Goal: Task Accomplishment & Management: Manage account settings

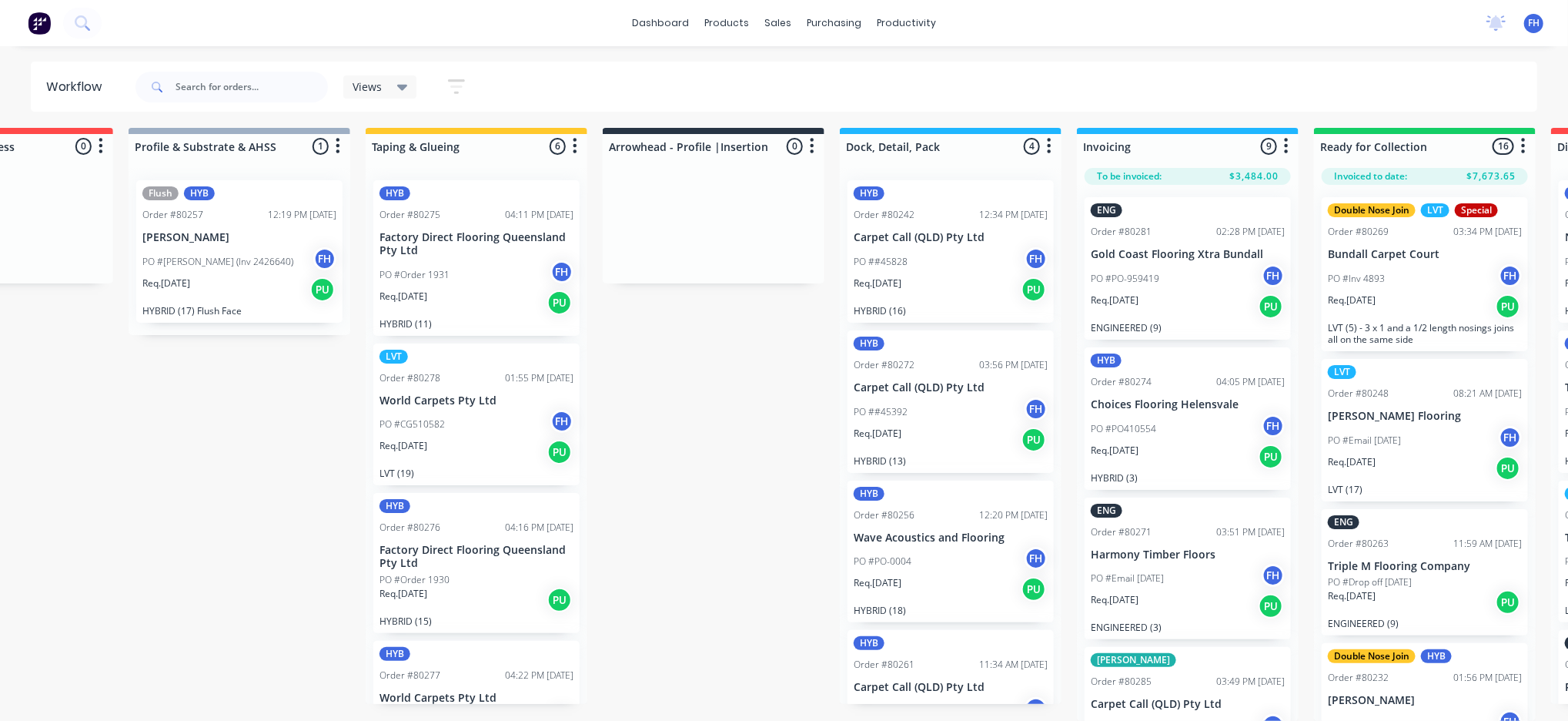
scroll to position [368, 0]
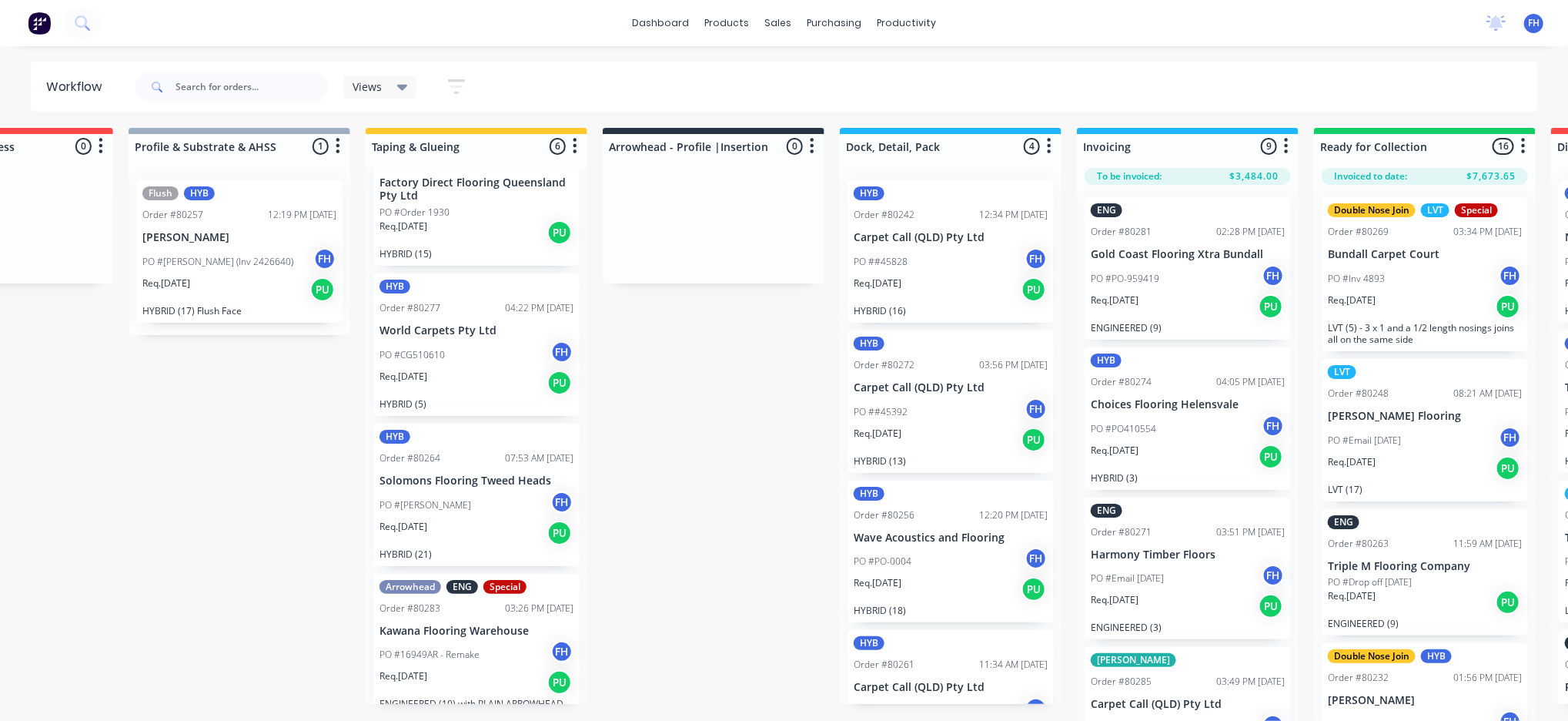
click at [397, 86] on icon at bounding box center [402, 87] width 11 height 17
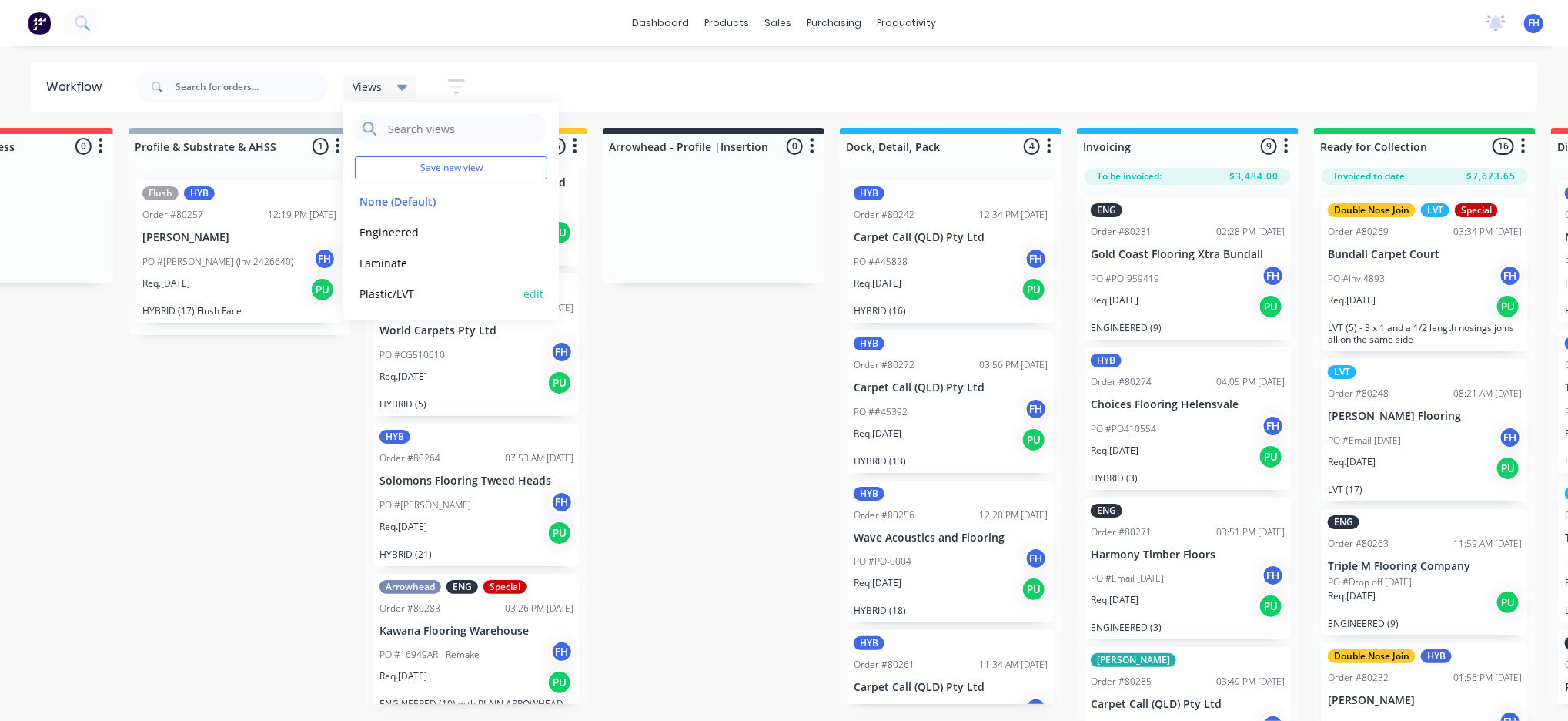
click at [416, 285] on button "Plastic/LVT" at bounding box center [437, 294] width 164 height 18
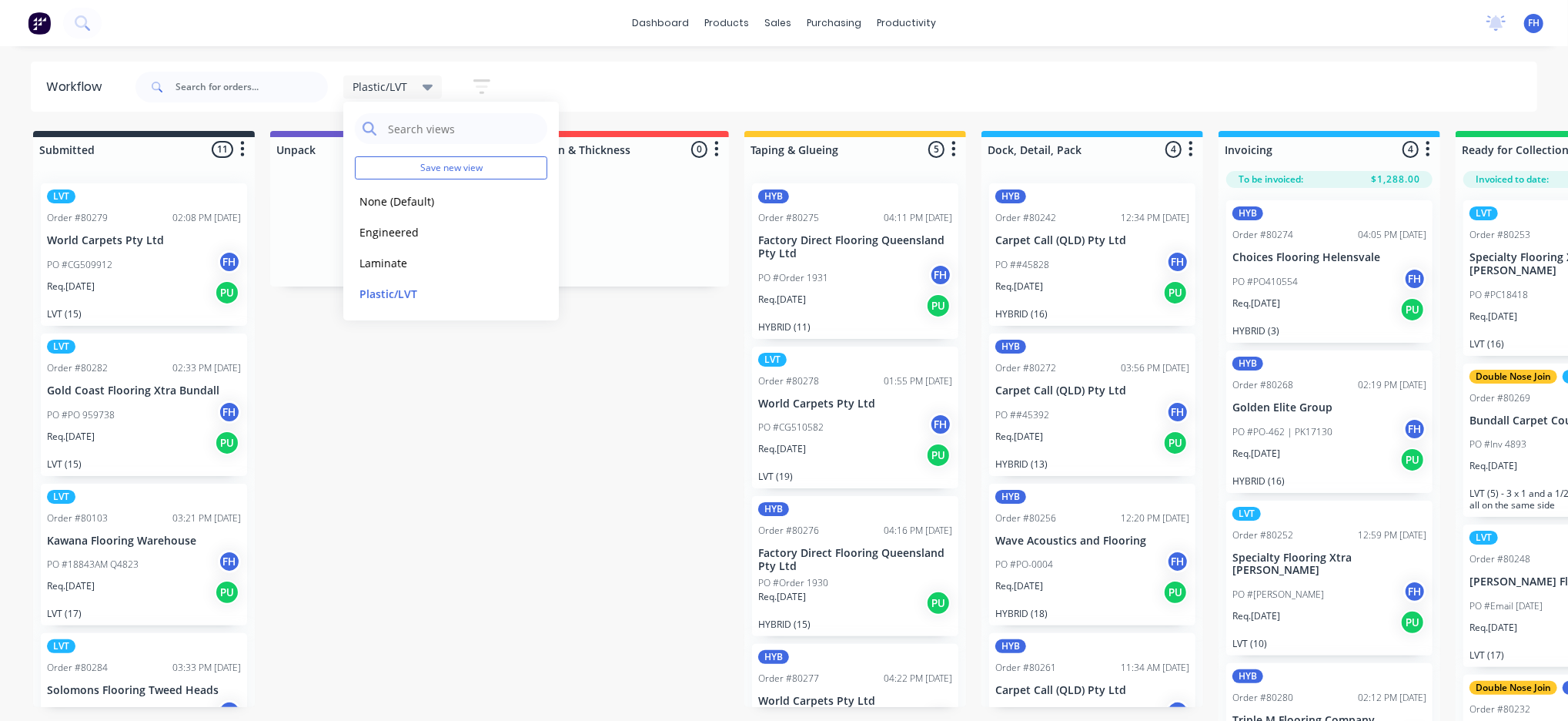
click at [659, 474] on div "Submitted 11 Summaries Total order value Invoiced to date To be invoiced LVT Or…" at bounding box center [1383, 427] width 2791 height 593
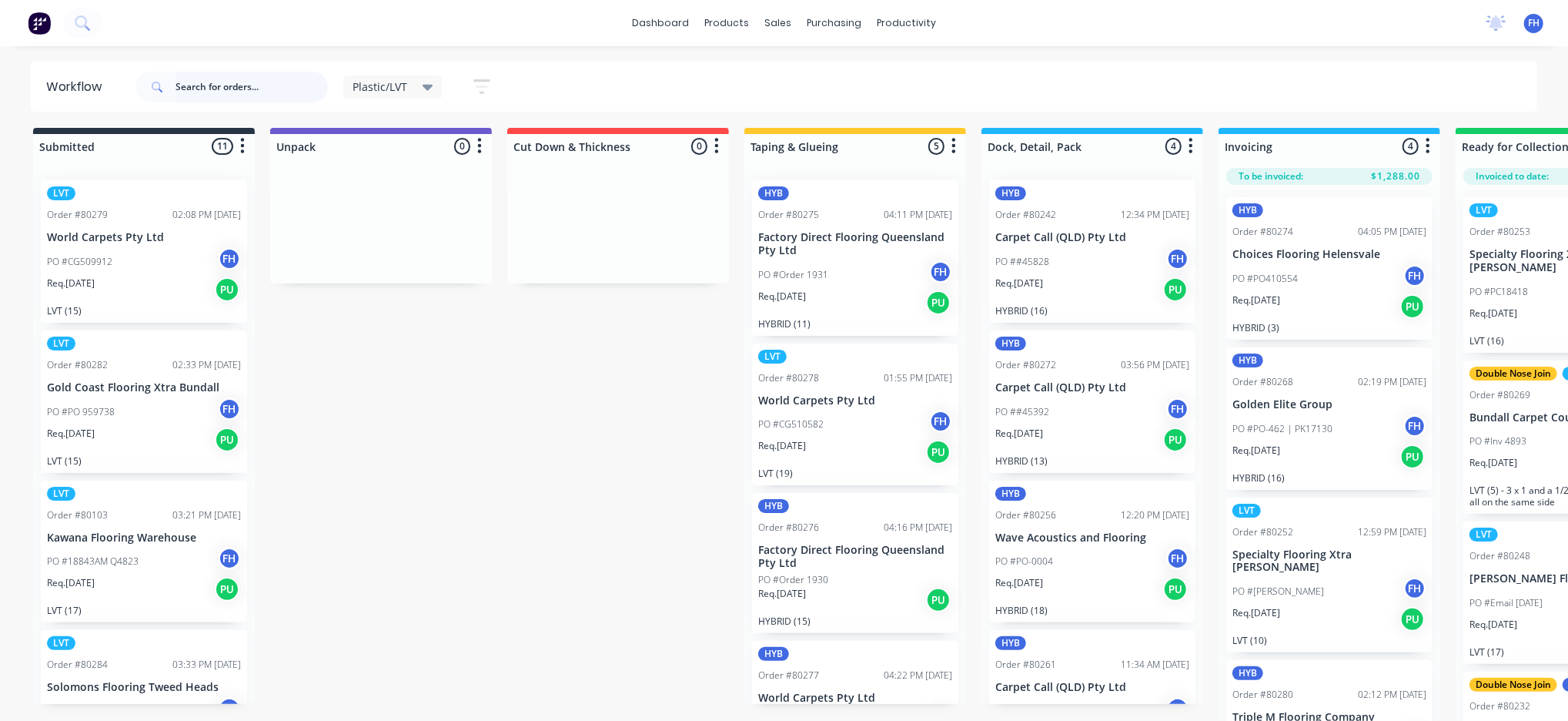
click at [272, 83] on input "text" at bounding box center [252, 87] width 153 height 31
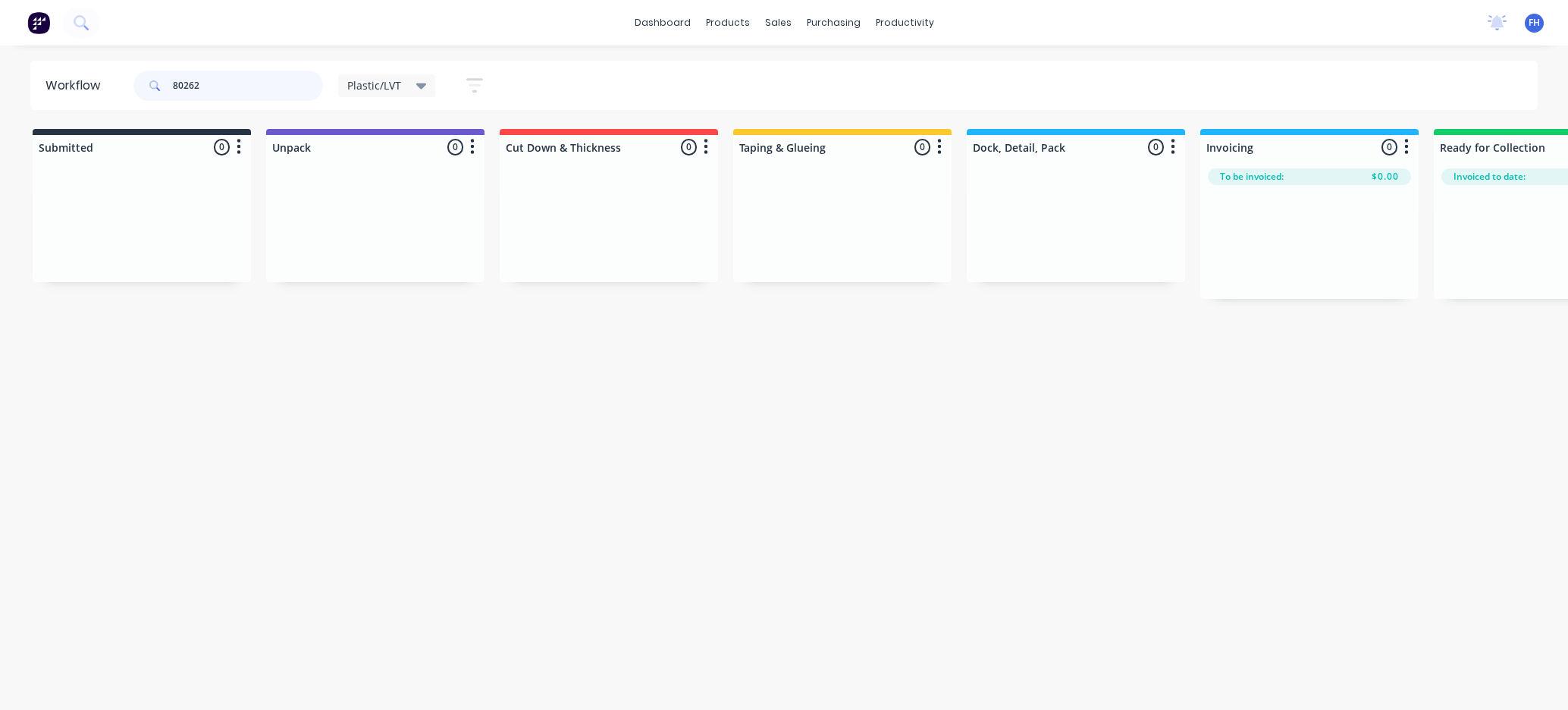
drag, startPoint x: 216, startPoint y: 88, endPoint x: 195, endPoint y: 103, distance: 25.8
click at [195, 103] on div "80262" at bounding box center [228, 86] width 190 height 46
drag, startPoint x: 819, startPoint y: 215, endPoint x: 1066, endPoint y: 233, distance: 247.7
click at [1066, 233] on div "Submitted 0 Summaries Total order value Invoiced to date To be invoiced Unpack …" at bounding box center [1362, 231] width 2749 height 204
drag, startPoint x: 216, startPoint y: 82, endPoint x: 186, endPoint y: 96, distance: 33.1
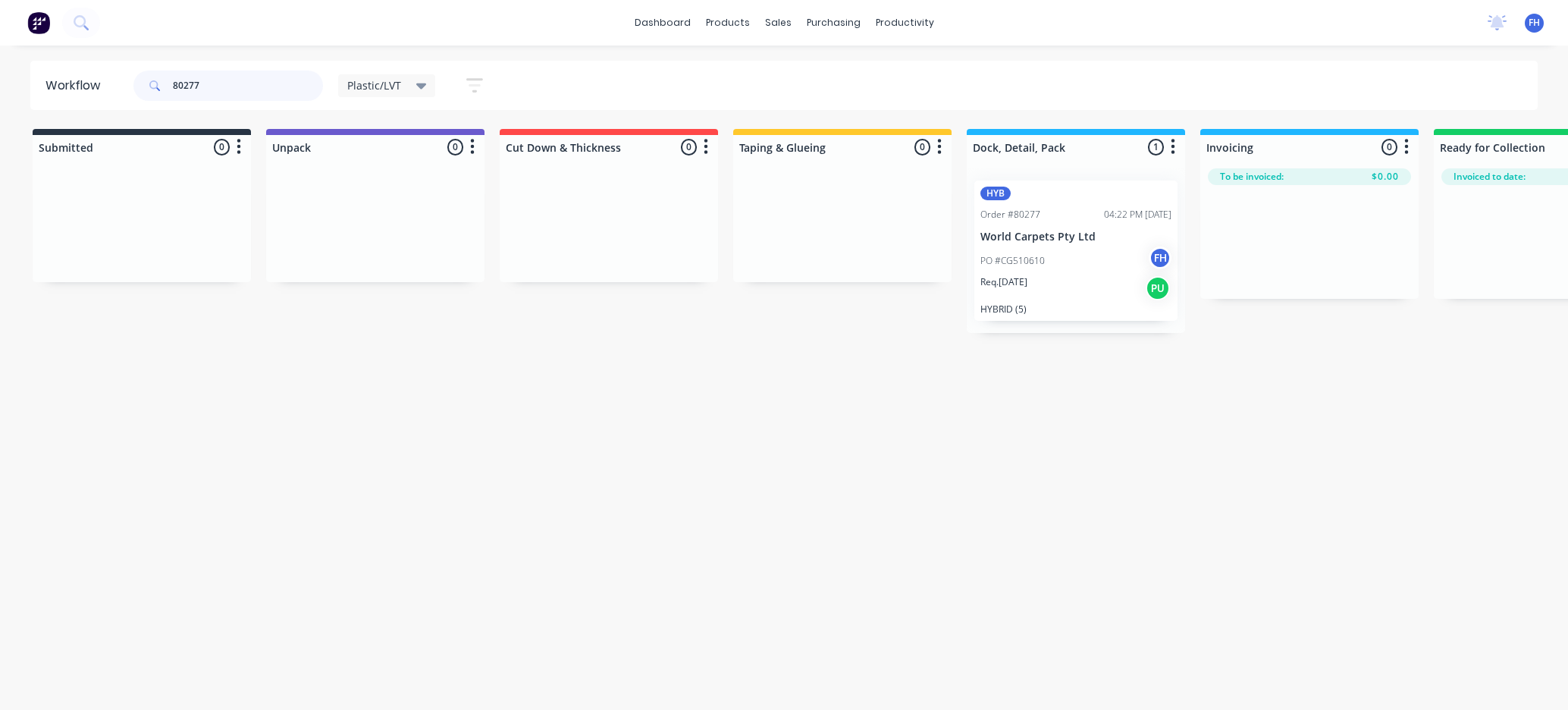
click at [186, 96] on input "80277" at bounding box center [248, 85] width 150 height 31
type input "80290"
drag, startPoint x: 141, startPoint y: 223, endPoint x: 1102, endPoint y: 264, distance: 961.9
click at [1102, 264] on div "Submitted 1 Summaries Total order value Invoiced to date To be invoiced LVT Ord…" at bounding box center [1362, 231] width 2749 height 204
drag, startPoint x: 1311, startPoint y: 472, endPoint x: 683, endPoint y: 504, distance: 628.8
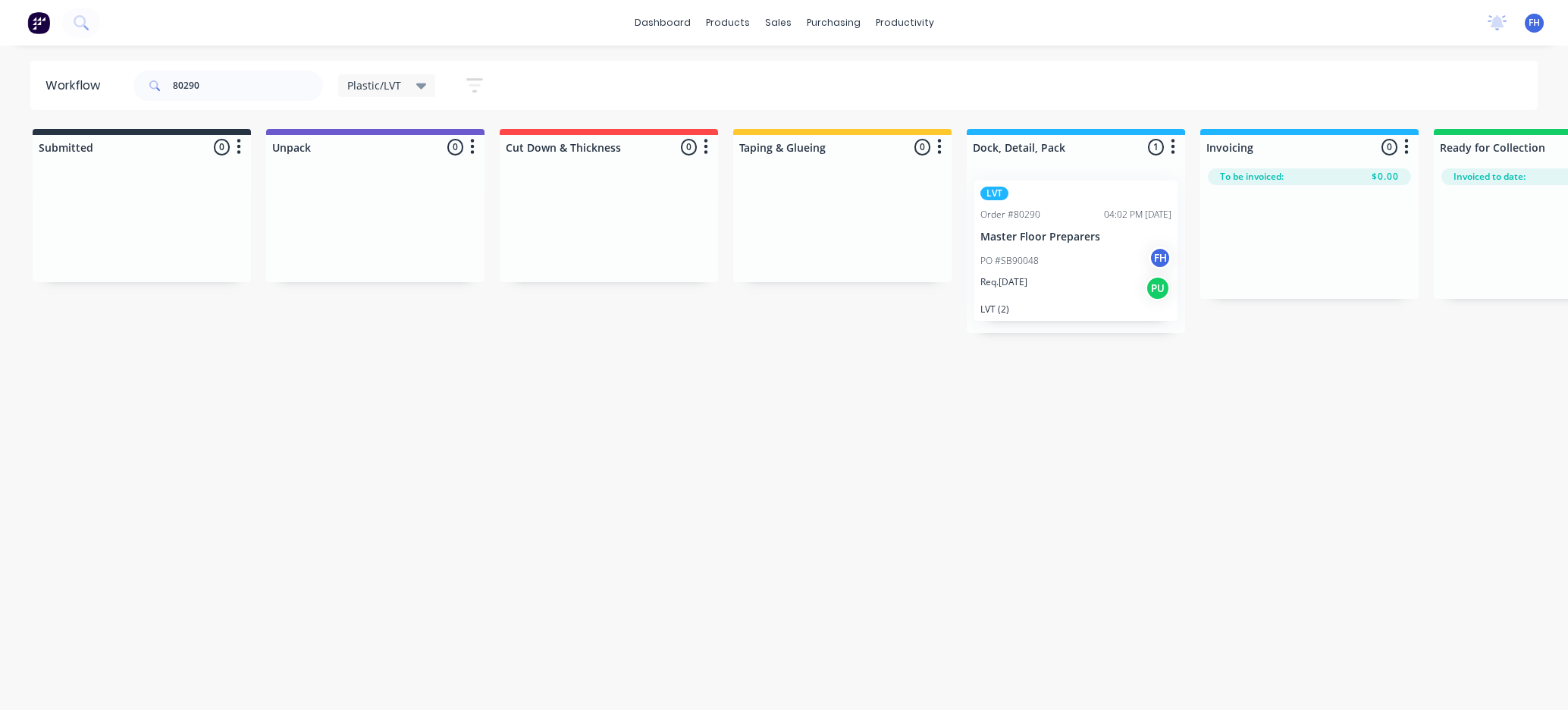
click at [683, 504] on div "Workflow 80290 Plastic/LVT Save new view None (Default) edit Engineered edit La…" at bounding box center [784, 370] width 1568 height 619
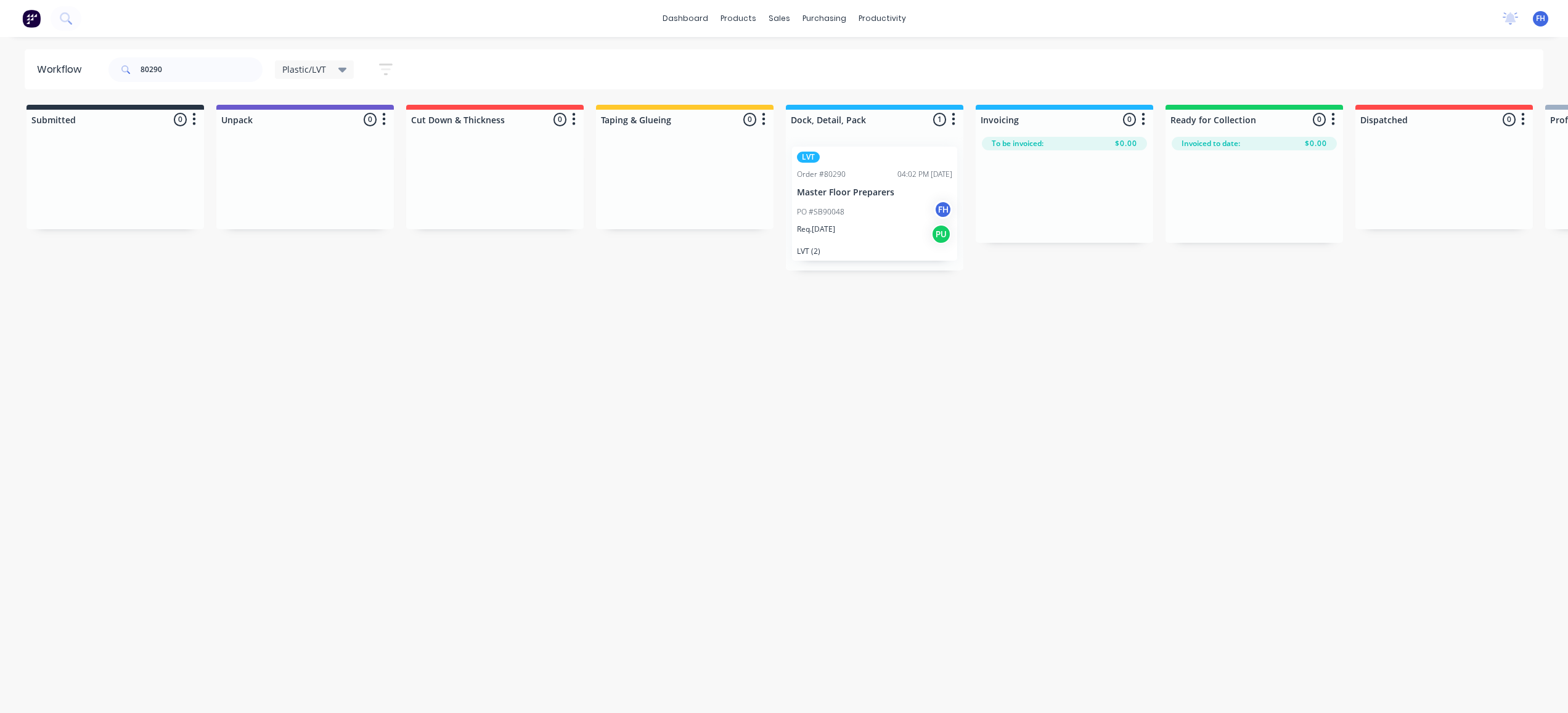
click at [331, 64] on div "Plastic/LVT" at bounding box center [314, 70] width 65 height 11
click at [319, 159] on button "None (Default)" at bounding box center [350, 161] width 131 height 14
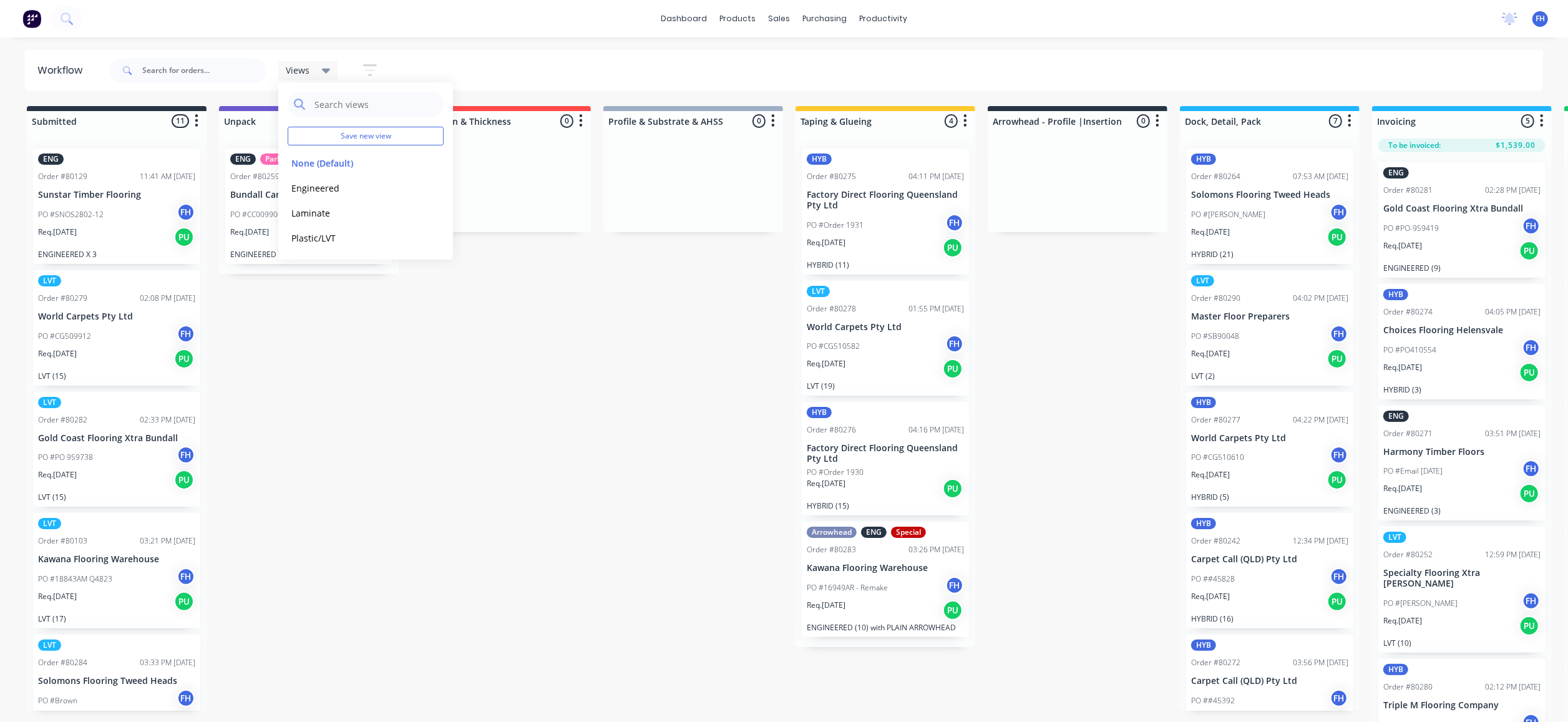
click at [294, 367] on div "Submitted 11 Summaries Total order value Invoiced to date To be invoiced ENG Or…" at bounding box center [1121, 415] width 2262 height 618
click at [1254, 210] on div "PO #[PERSON_NAME]" at bounding box center [1270, 215] width 158 height 24
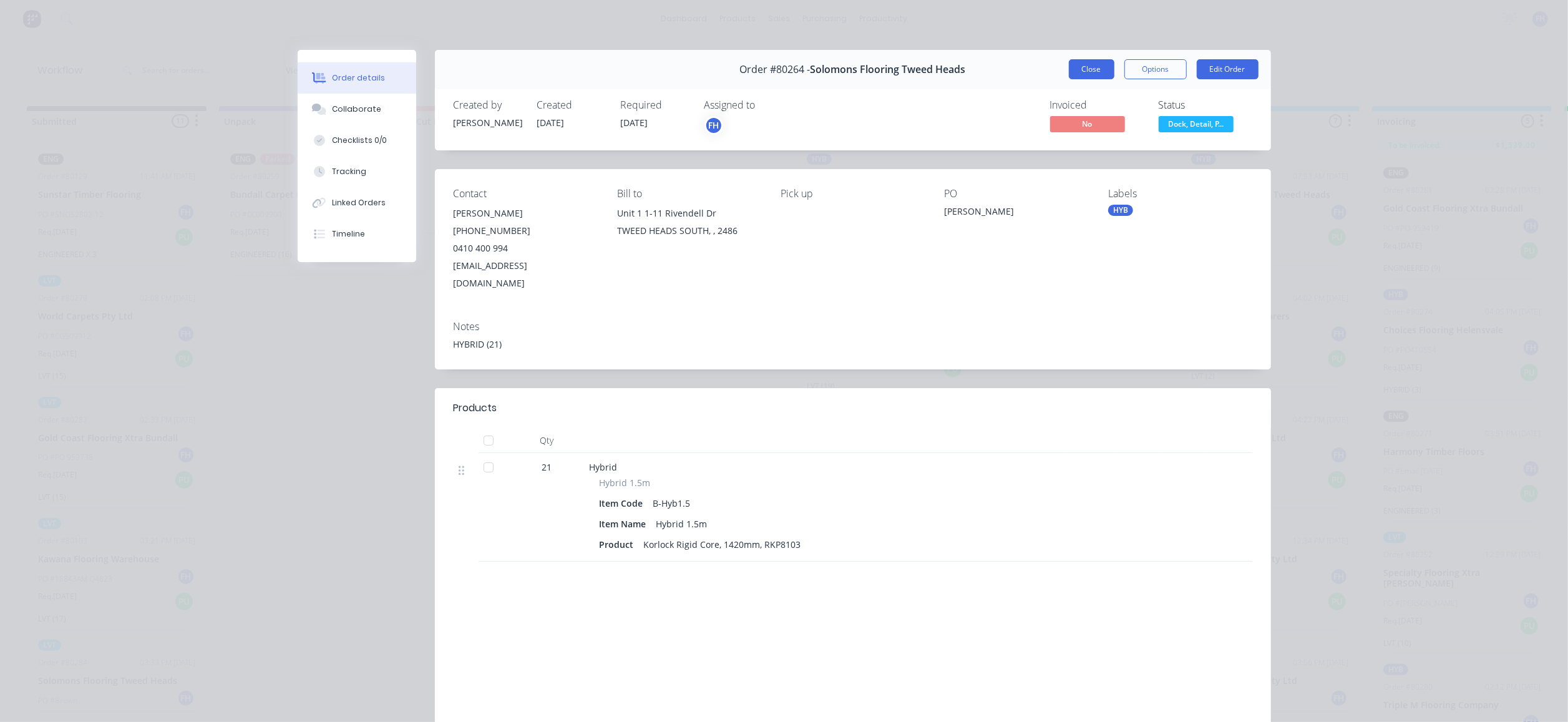
click at [1089, 74] on button "Close" at bounding box center [1092, 69] width 46 height 20
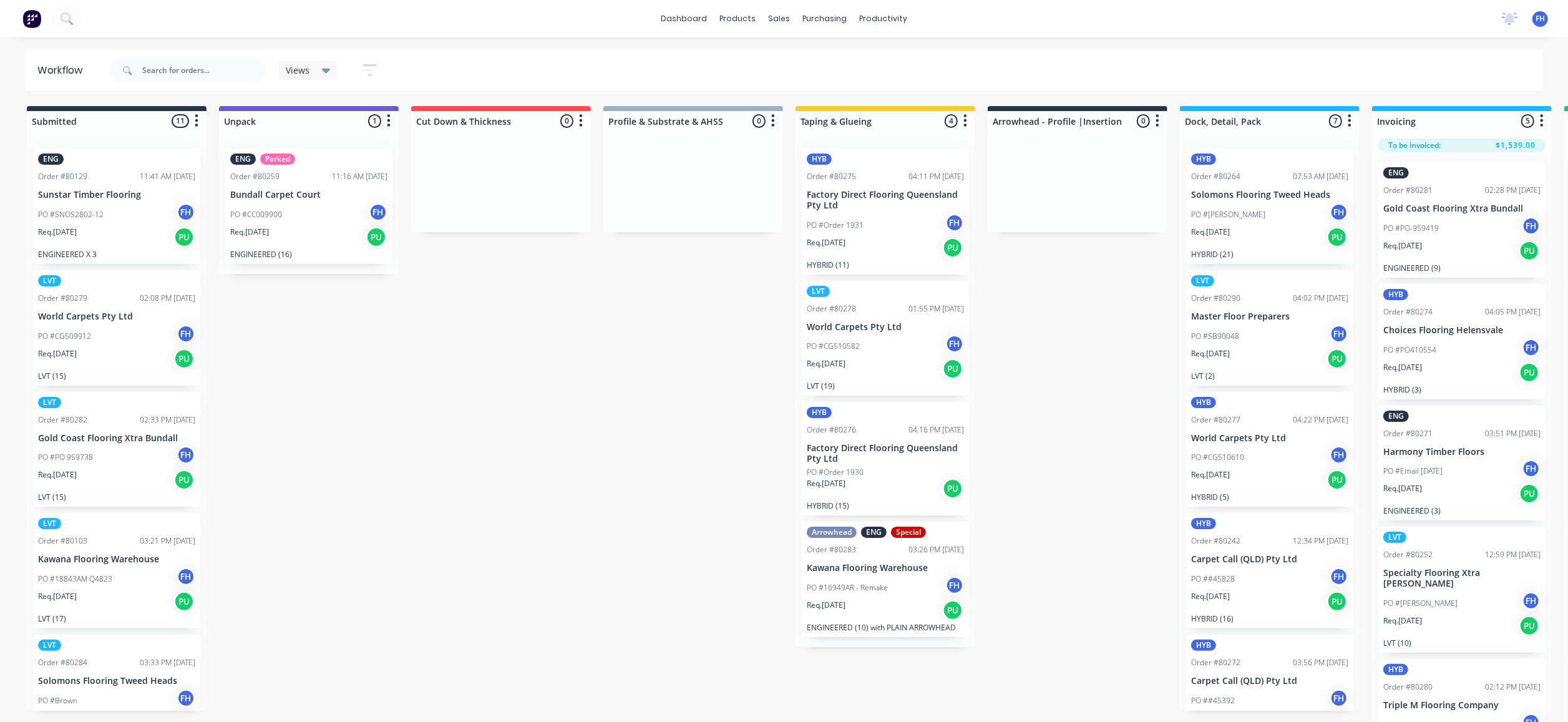
click at [326, 72] on icon at bounding box center [326, 71] width 9 height 5
click at [351, 421] on div "Submitted 11 Summaries Total order value Invoiced to date To be invoiced ENG Or…" at bounding box center [1121, 415] width 2262 height 618
click at [332, 66] on div "Views" at bounding box center [308, 71] width 60 height 19
click at [436, 240] on button "edit" at bounding box center [432, 238] width 16 height 13
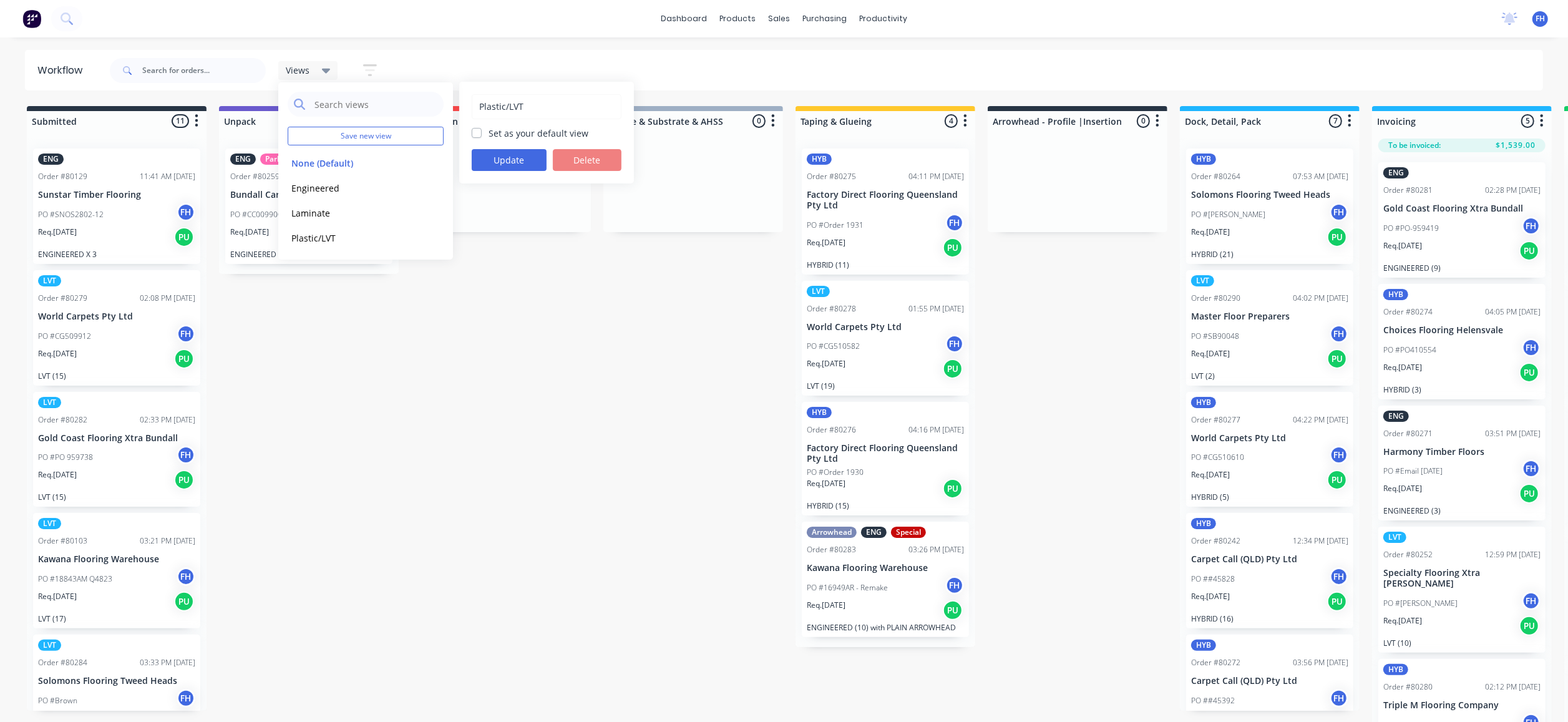
drag, startPoint x: 505, startPoint y: 101, endPoint x: 120, endPoint y: 107, distance: 385.0
click at [468, 117] on div "Plastic/LVT Set as your default view Update Delete" at bounding box center [547, 132] width 175 height 102
type input "Hybrid/LVT"
click at [505, 163] on button "Update" at bounding box center [510, 160] width 75 height 22
drag, startPoint x: 450, startPoint y: 310, endPoint x: 458, endPoint y: 273, distance: 37.9
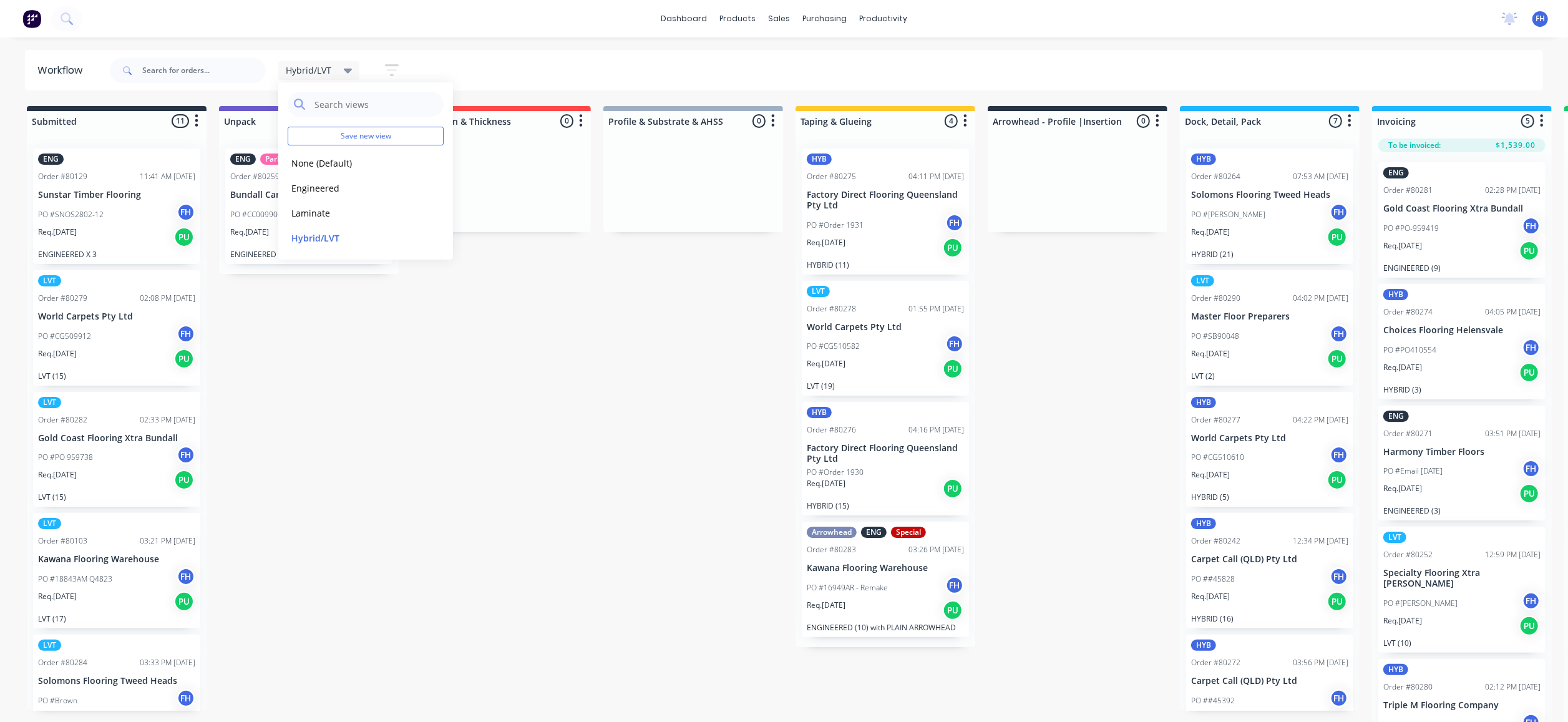
click at [458, 273] on div "Submitted 11 Summaries Total order value Invoiced to date To be invoiced ENG Or…" at bounding box center [1121, 415] width 2262 height 618
click at [454, 500] on div "Submitted 11 Summaries Total order value Invoiced to date To be invoiced ENG Or…" at bounding box center [1121, 415] width 2262 height 618
click at [344, 71] on icon at bounding box center [348, 70] width 9 height 14
click at [325, 208] on button "Laminate" at bounding box center [354, 213] width 133 height 14
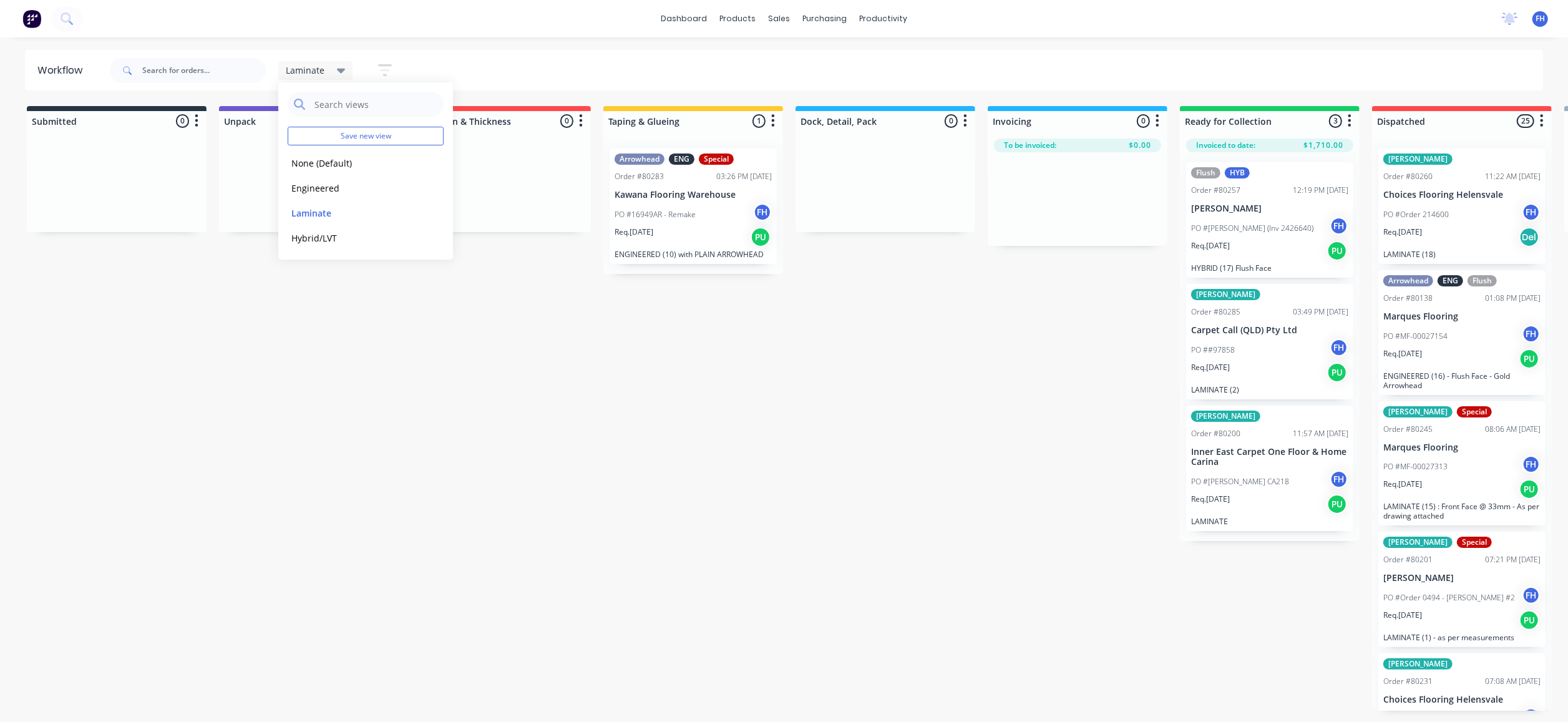
click at [485, 371] on div "Submitted 0 Summaries Total order value Invoiced to date To be invoiced Unpack …" at bounding box center [1121, 408] width 2262 height 604
click at [343, 70] on icon at bounding box center [341, 71] width 9 height 5
click at [515, 75] on div "Laminate Save new view None (Default) edit Engineered edit Laminate edit Hybrid…" at bounding box center [825, 71] width 1436 height 38
click at [395, 61] on button "button" at bounding box center [385, 70] width 40 height 25
click at [380, 232] on icon "button" at bounding box center [380, 229] width 9 height 5
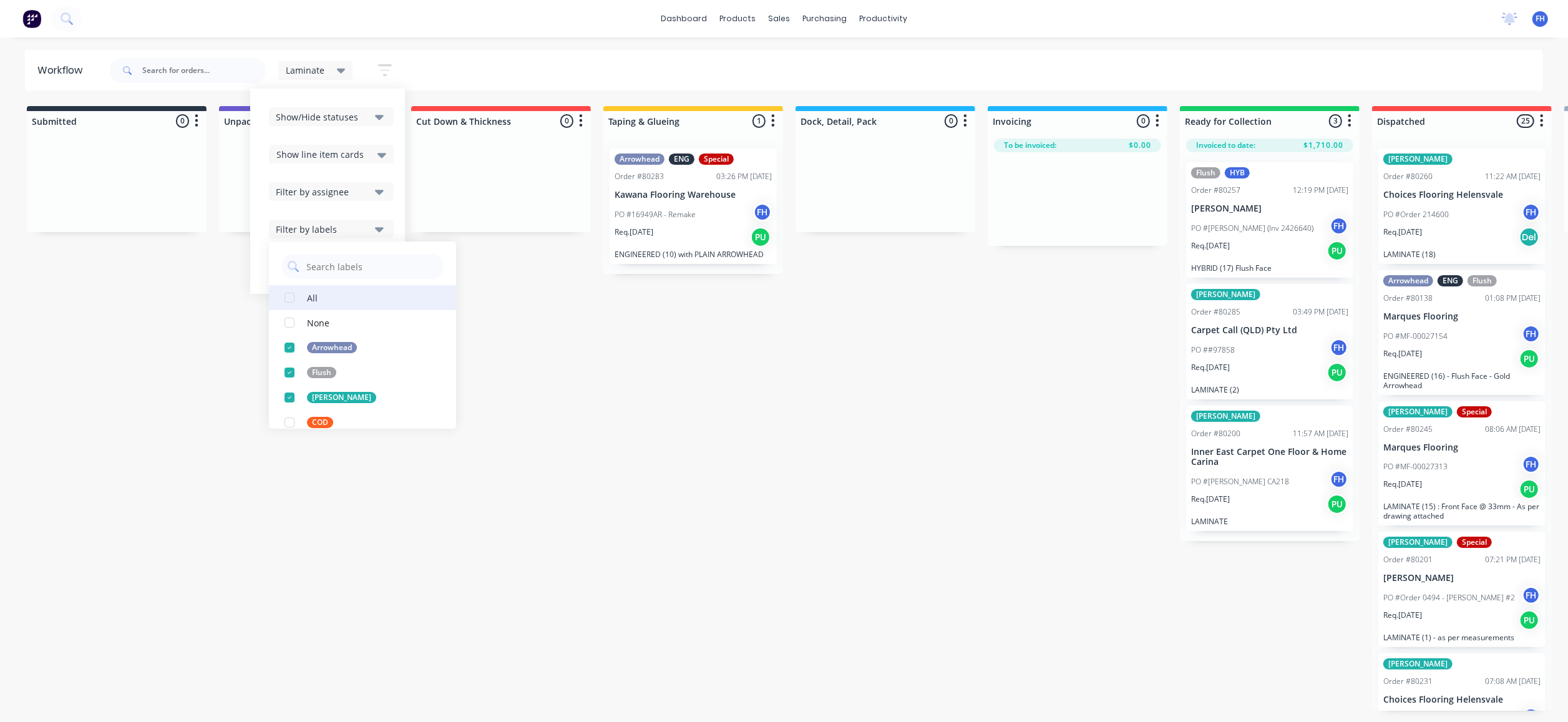
click at [287, 298] on div "button" at bounding box center [289, 298] width 25 height 25
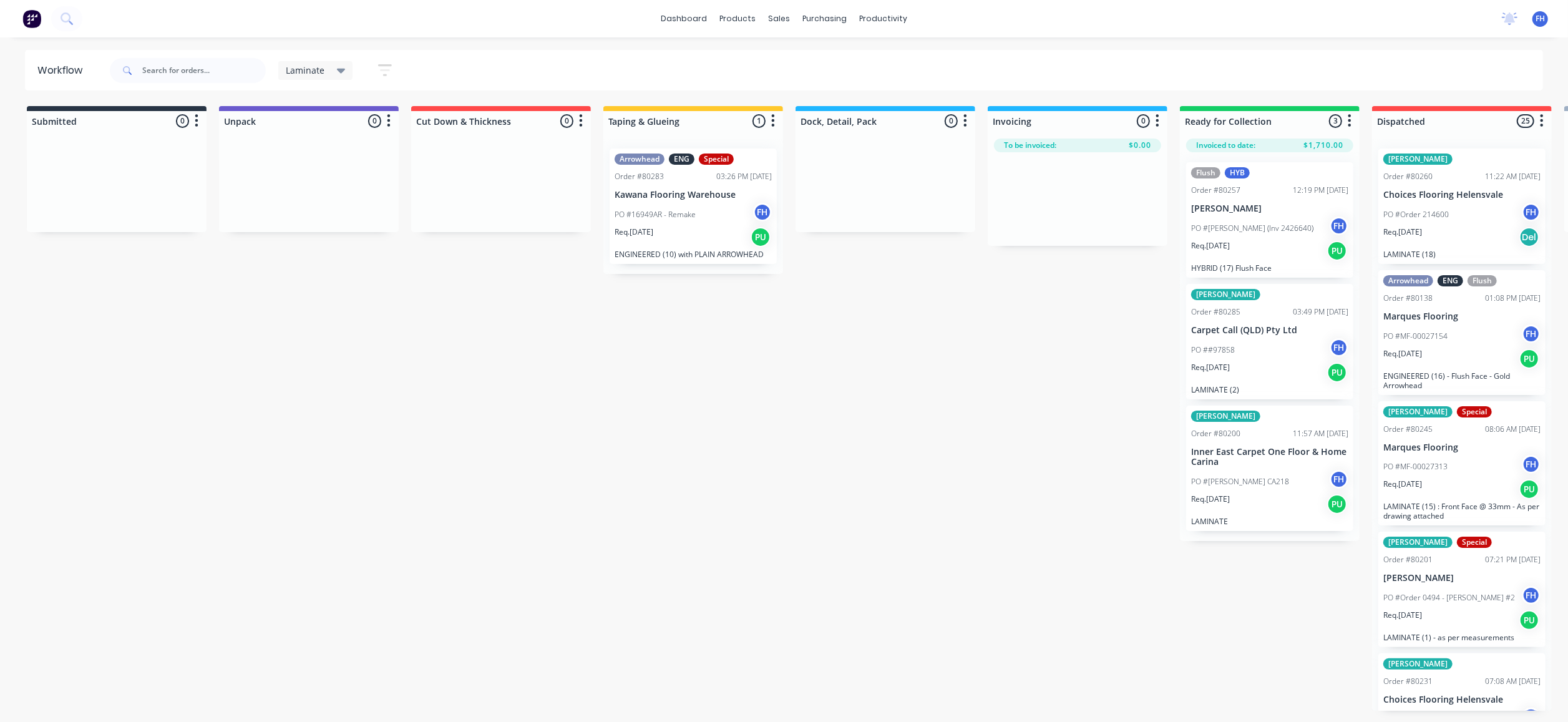
click at [814, 433] on div "Submitted 0 Summaries Total order value Invoiced to date To be invoiced Unpack …" at bounding box center [1121, 408] width 2262 height 604
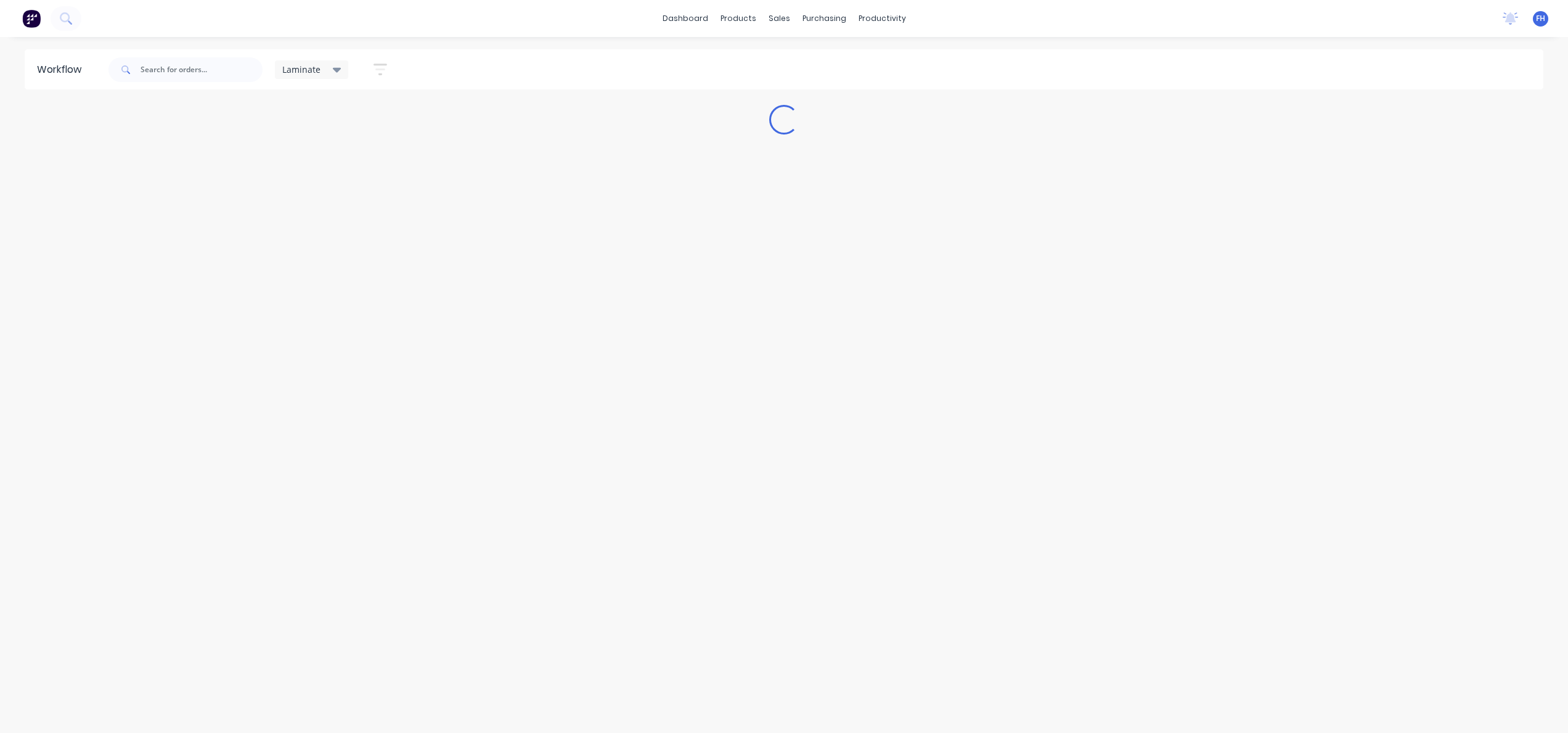
click at [336, 66] on icon at bounding box center [337, 69] width 9 height 14
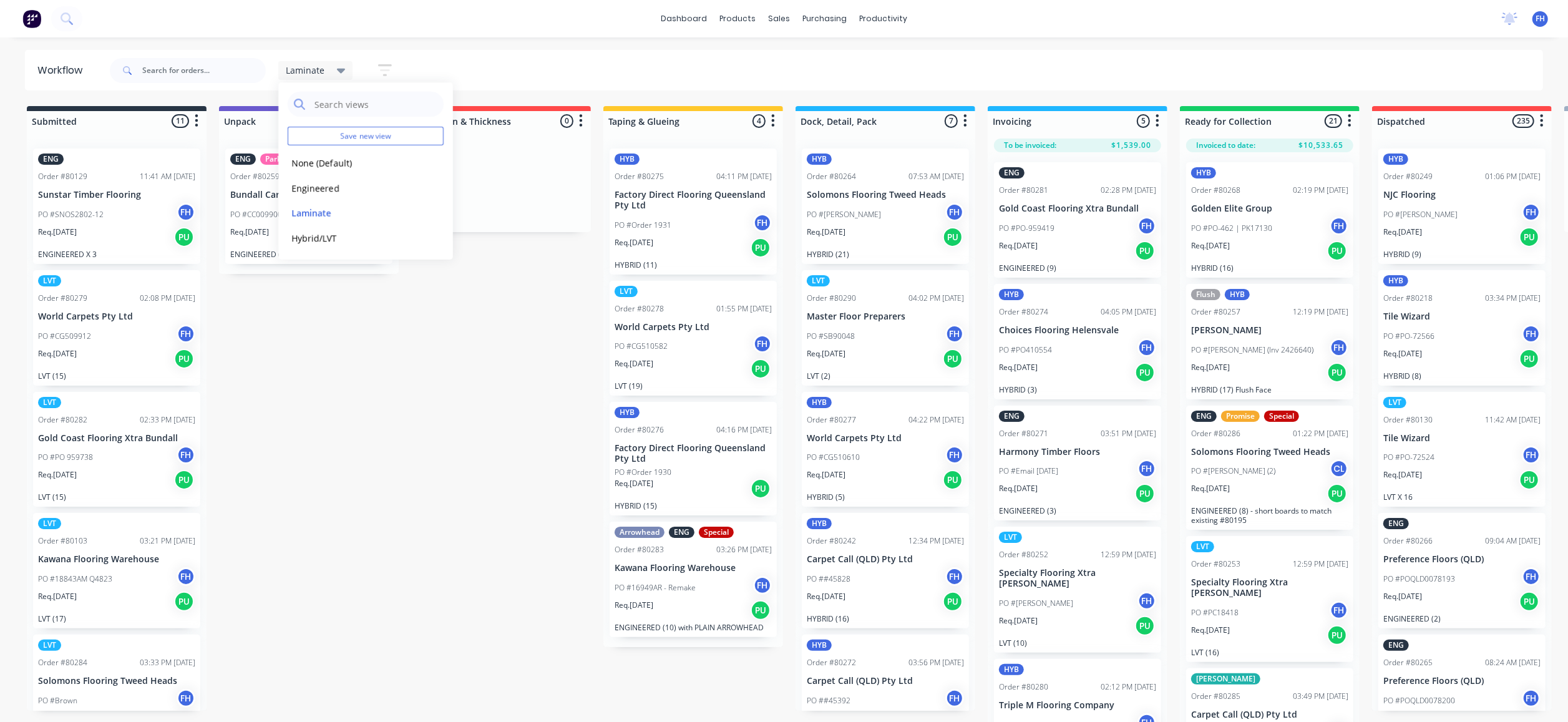
click at [381, 332] on div "Submitted 11 Summaries Total order value Invoiced to date To be invoiced ENG Or…" at bounding box center [1121, 415] width 2262 height 618
click at [345, 66] on div "Laminate" at bounding box center [316, 71] width 75 height 19
click at [318, 181] on button "Engineered" at bounding box center [354, 188] width 133 height 14
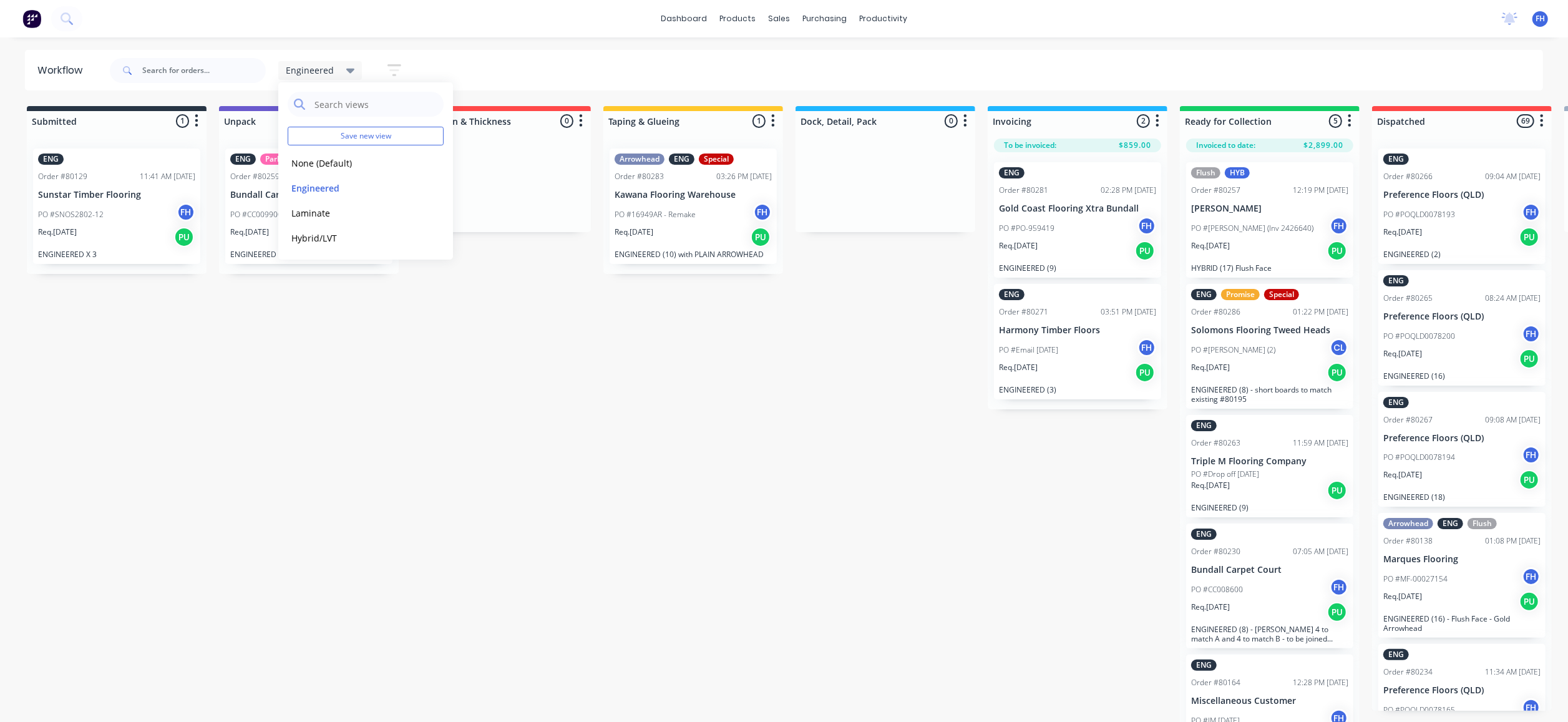
click at [536, 74] on div "Engineered Save new view None (Default) edit Engineered edit Laminate edit Hybr…" at bounding box center [825, 71] width 1436 height 38
click at [346, 67] on icon at bounding box center [351, 70] width 9 height 14
click at [337, 155] on div "None (Default) edit" at bounding box center [366, 163] width 156 height 25
click at [330, 155] on div "None (Default) edit" at bounding box center [366, 163] width 156 height 25
click at [306, 158] on button "None (Default)" at bounding box center [354, 163] width 133 height 14
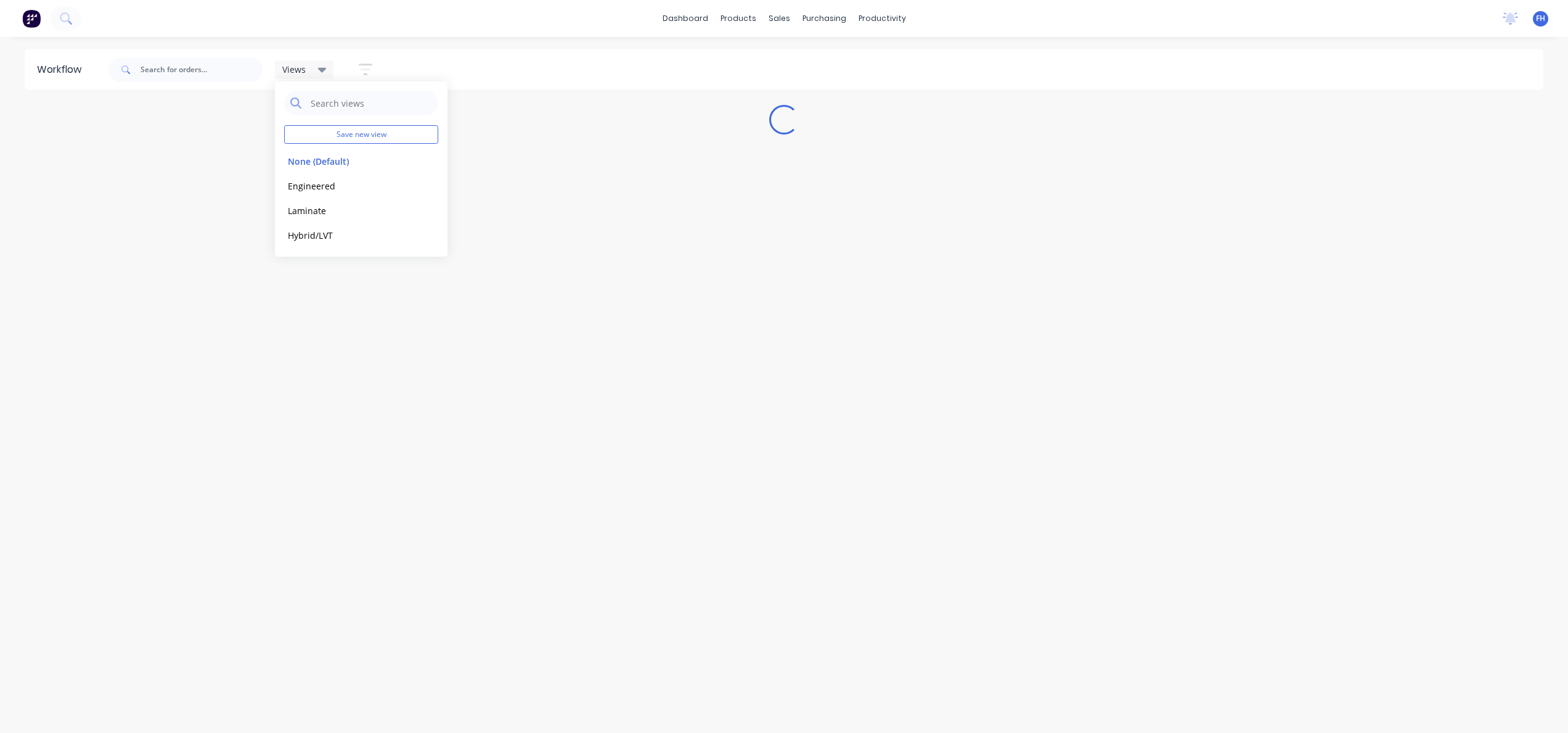
click at [463, 52] on div "Views Save new view None (Default) edit Engineered edit Laminate edit Hybrid/LV…" at bounding box center [825, 70] width 1438 height 37
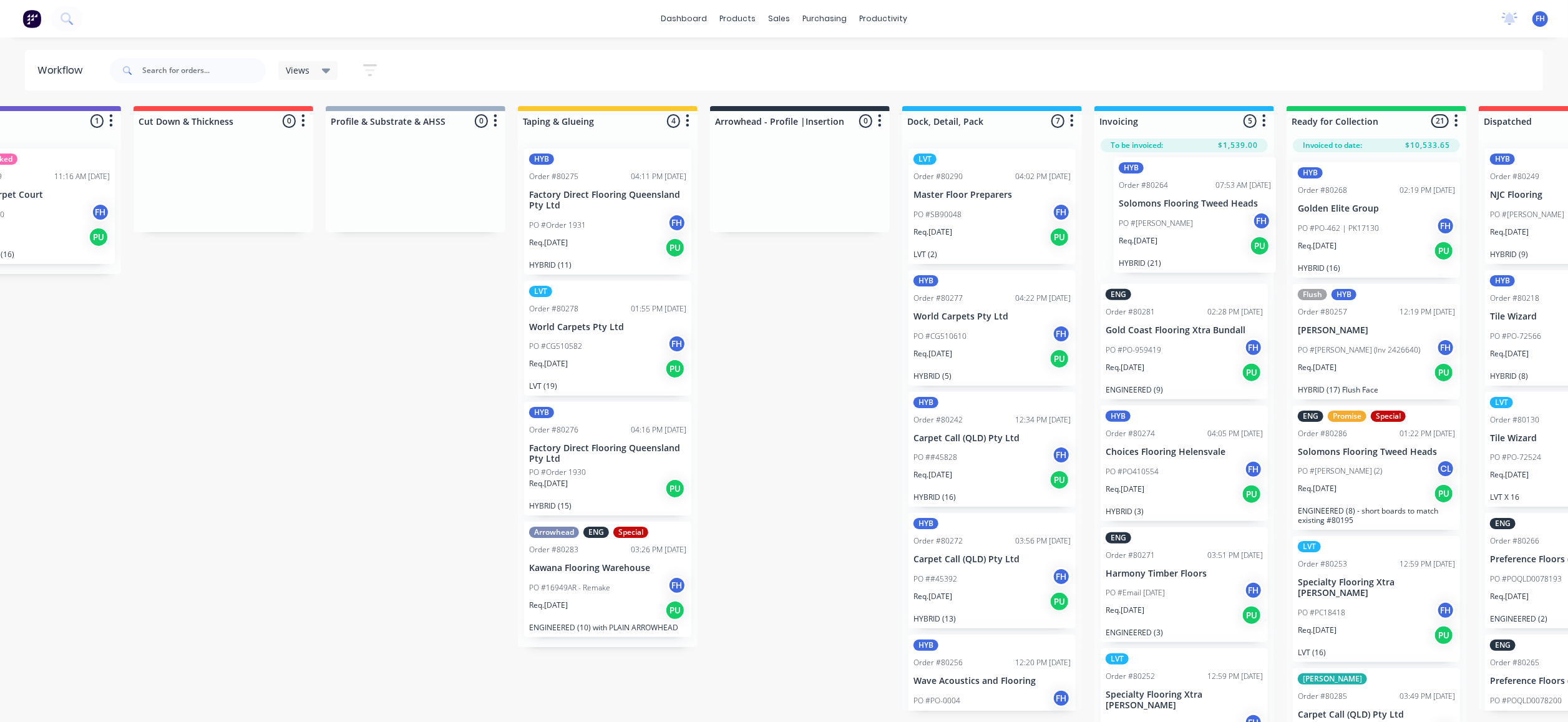
scroll to position [0, 282]
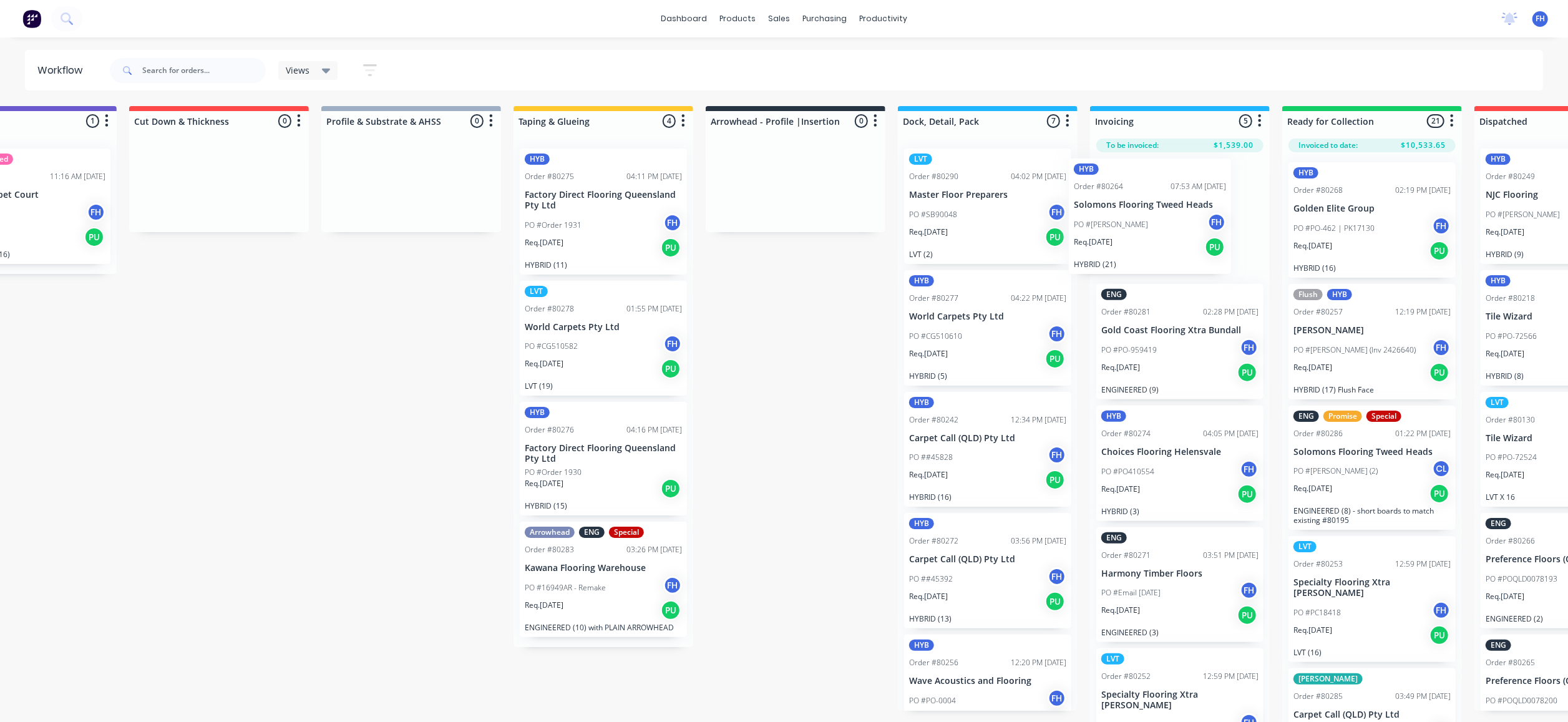
drag, startPoint x: 1276, startPoint y: 220, endPoint x: 1166, endPoint y: 225, distance: 110.1
click at [1165, 227] on div "Submitted 11 Summaries Total order value Invoiced to date To be invoiced ENG Or…" at bounding box center [839, 415] width 2262 height 618
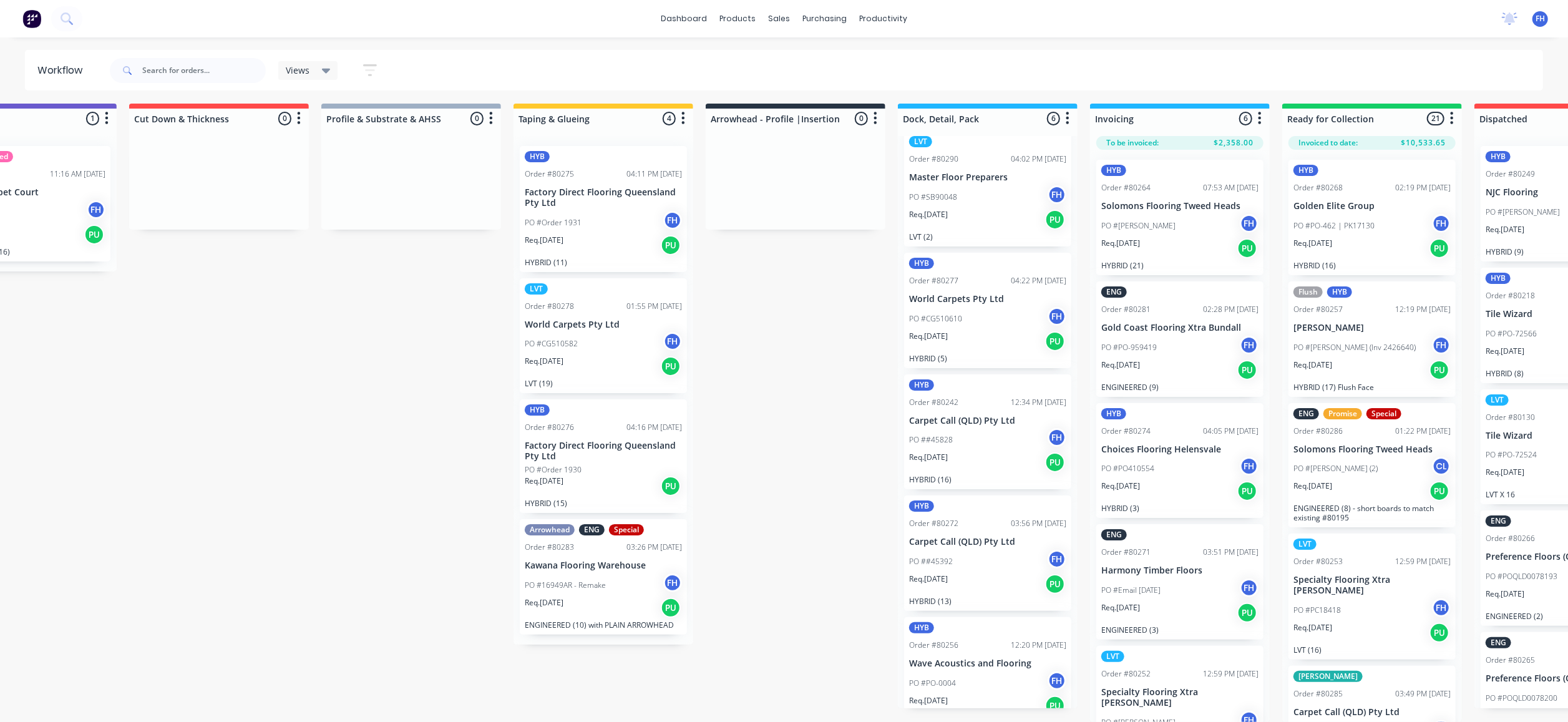
scroll to position [0, 0]
